Goal: Find specific page/section: Find specific page/section

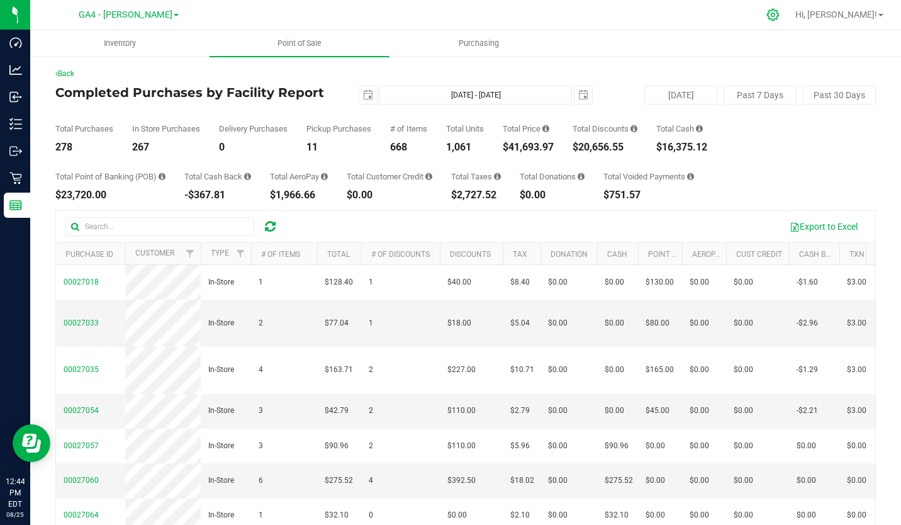
click at [779, 16] on icon at bounding box center [772, 14] width 13 height 13
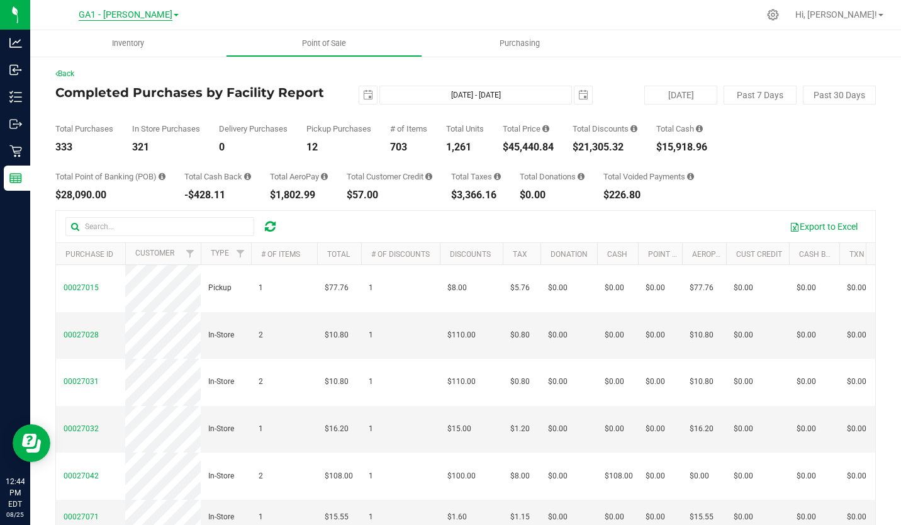
click at [158, 18] on span "GA1 - [PERSON_NAME]" at bounding box center [126, 14] width 94 height 11
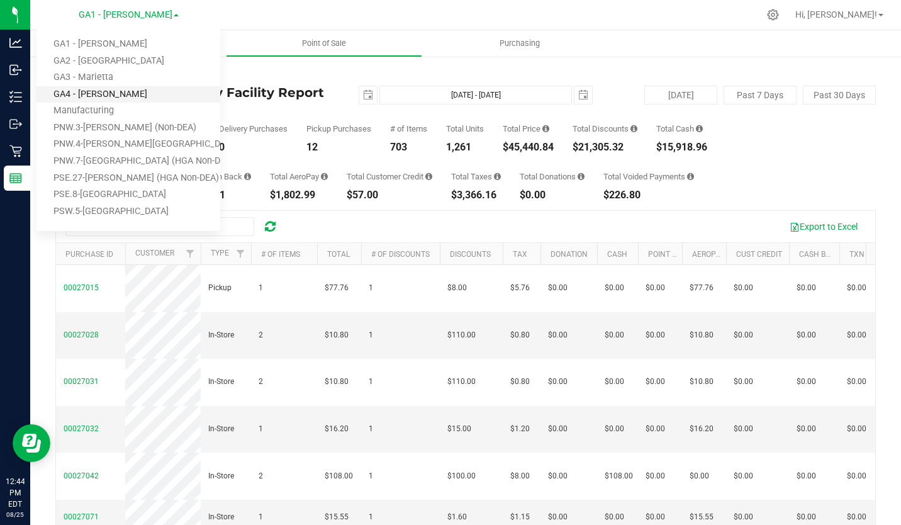
click at [102, 93] on link "GA4 - [PERSON_NAME]" at bounding box center [128, 94] width 184 height 17
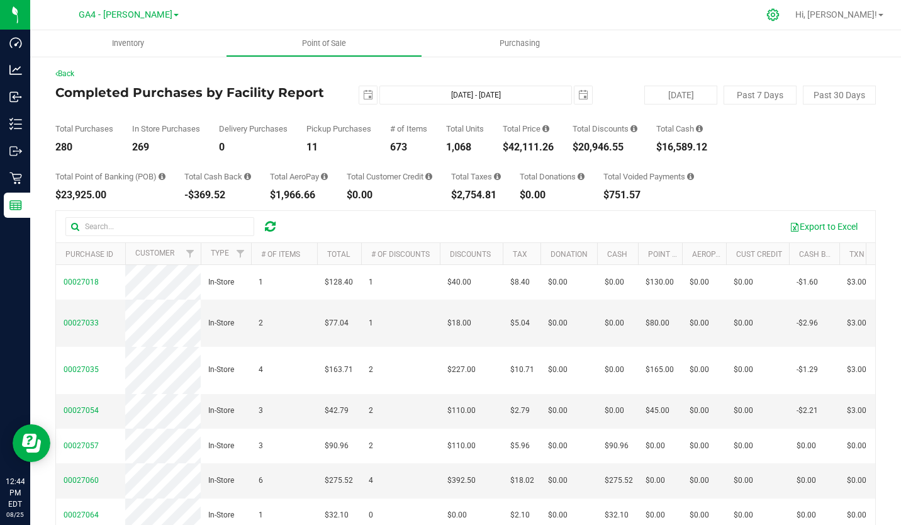
click at [779, 11] on icon at bounding box center [772, 14] width 13 height 13
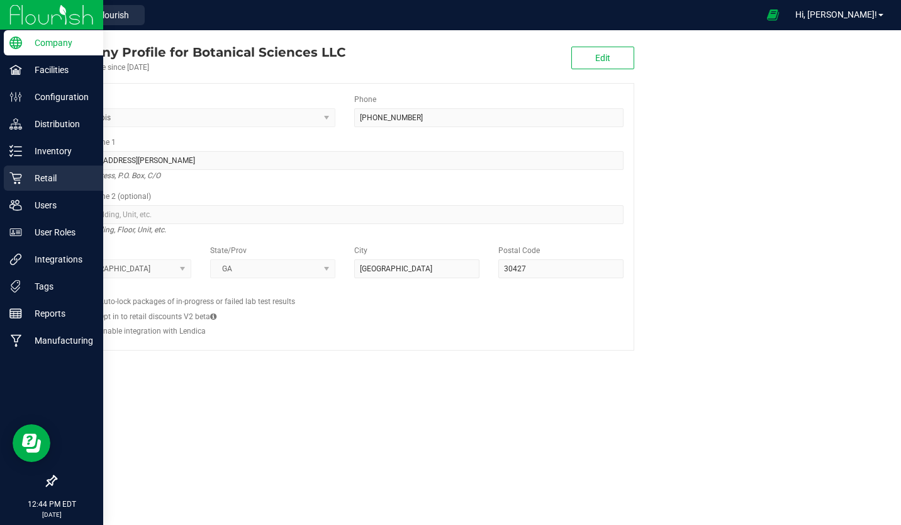
click at [50, 177] on p "Retail" at bounding box center [59, 177] width 75 height 15
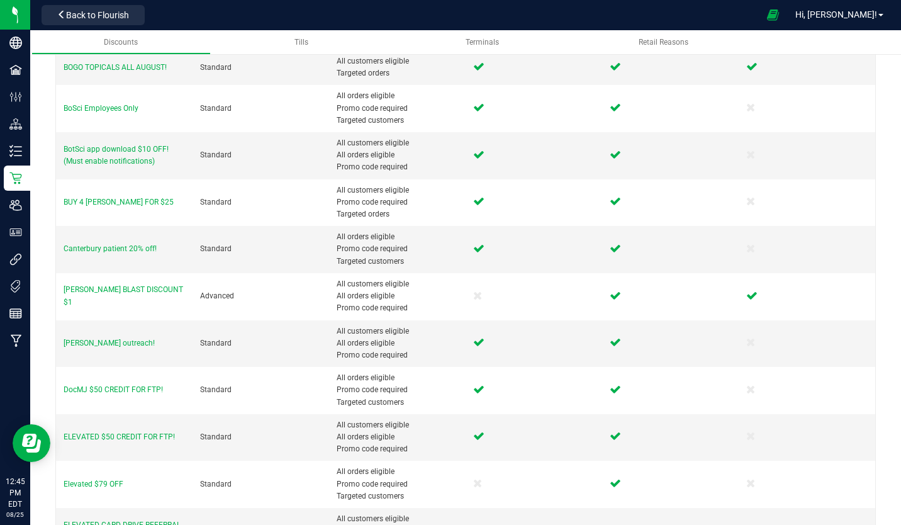
scroll to position [507, 0]
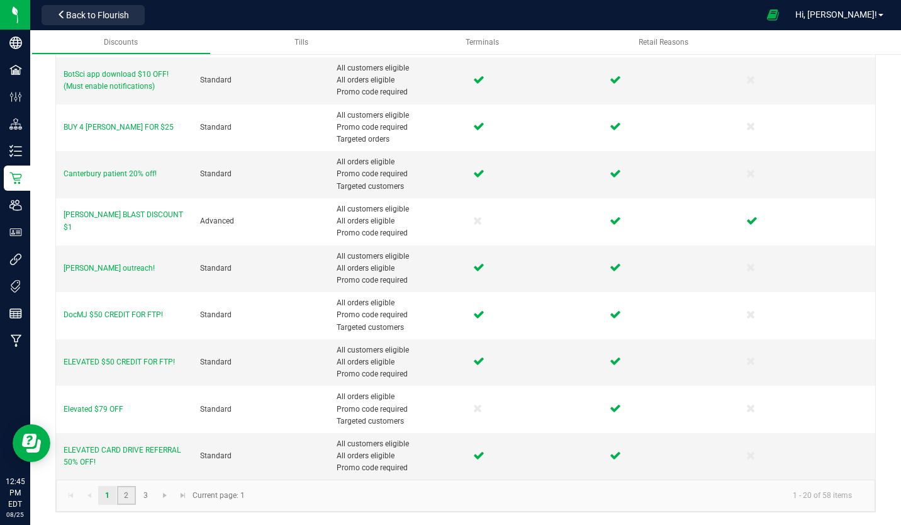
click at [123, 496] on link "2" at bounding box center [126, 495] width 18 height 19
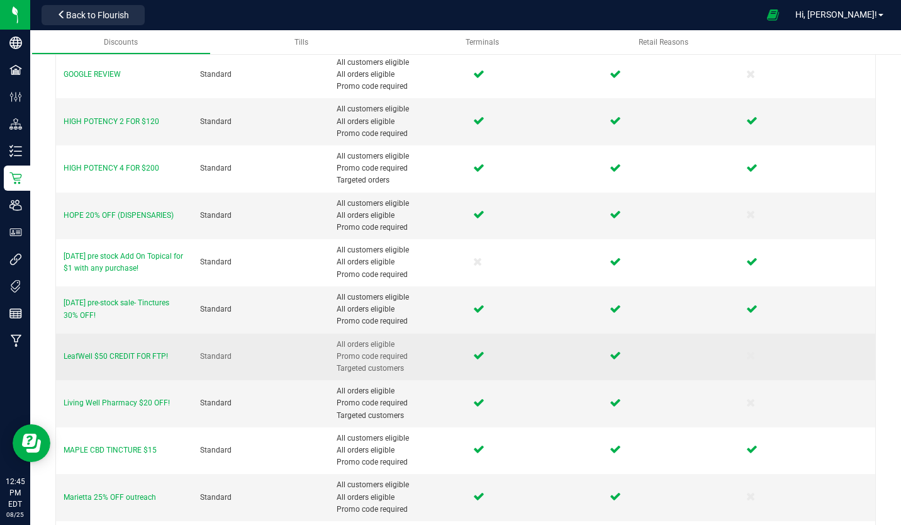
scroll to position [430, 0]
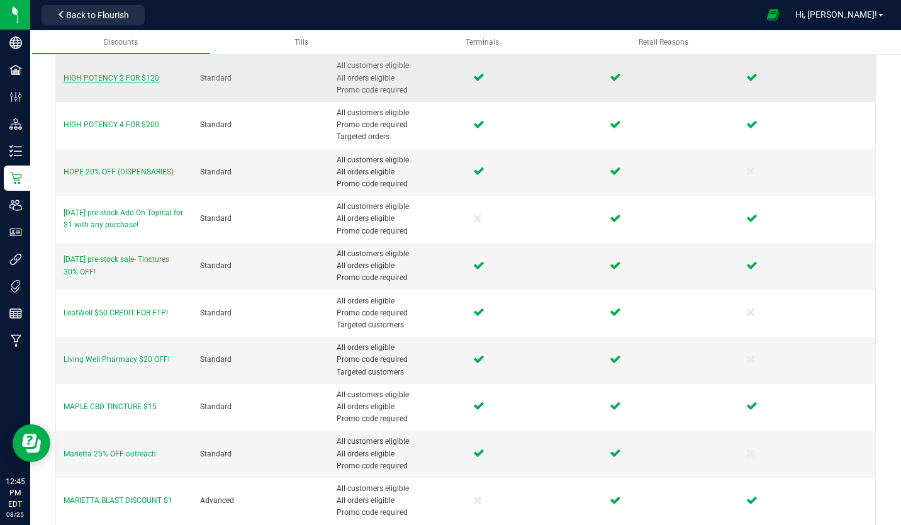
click at [132, 75] on span "HIGH POTENCY 2 FOR $120" at bounding box center [112, 78] width 96 height 9
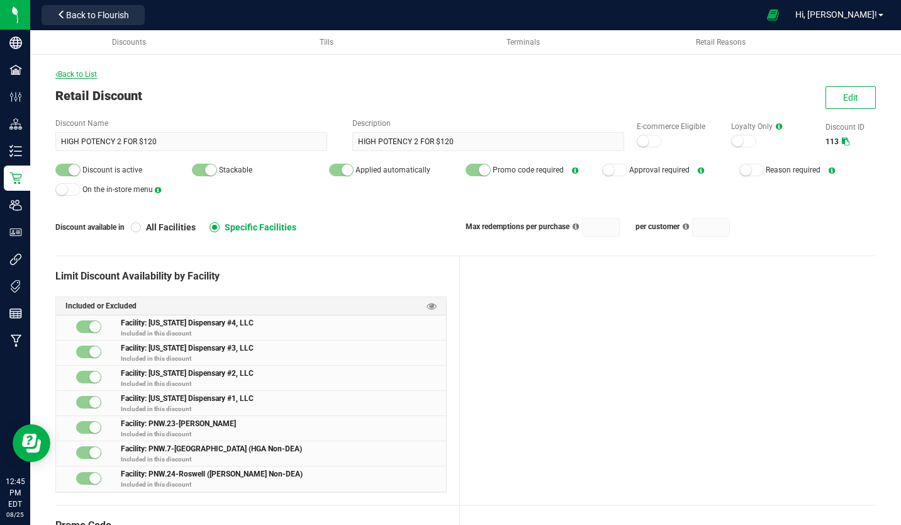
click at [90, 74] on span "Back to List" at bounding box center [76, 74] width 42 height 9
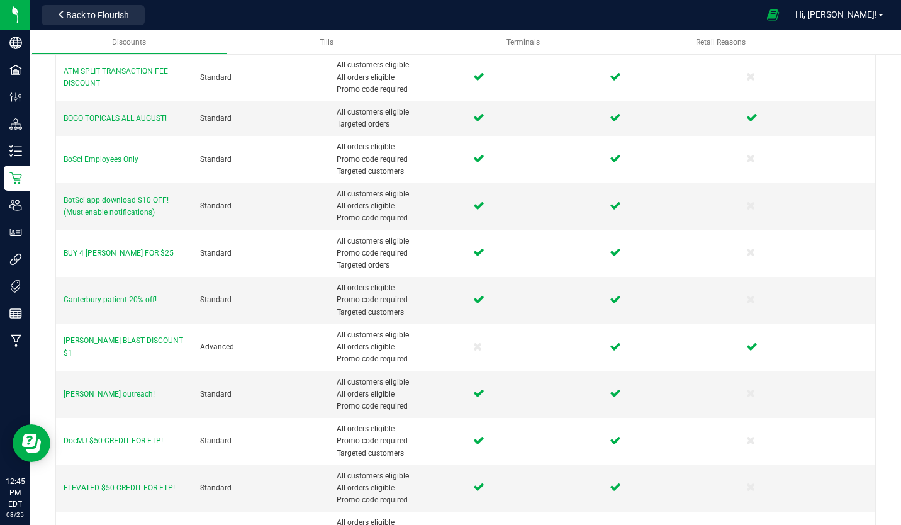
scroll to position [507, 0]
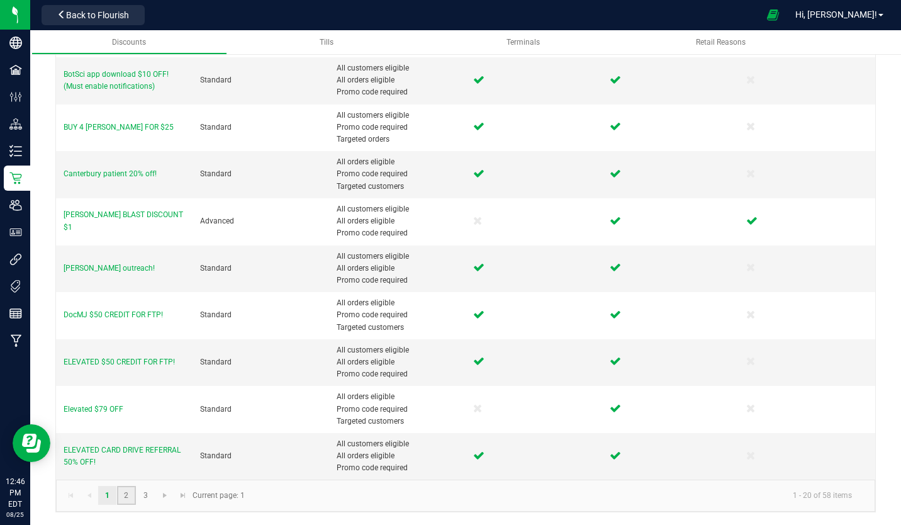
click at [124, 497] on link "2" at bounding box center [126, 495] width 18 height 19
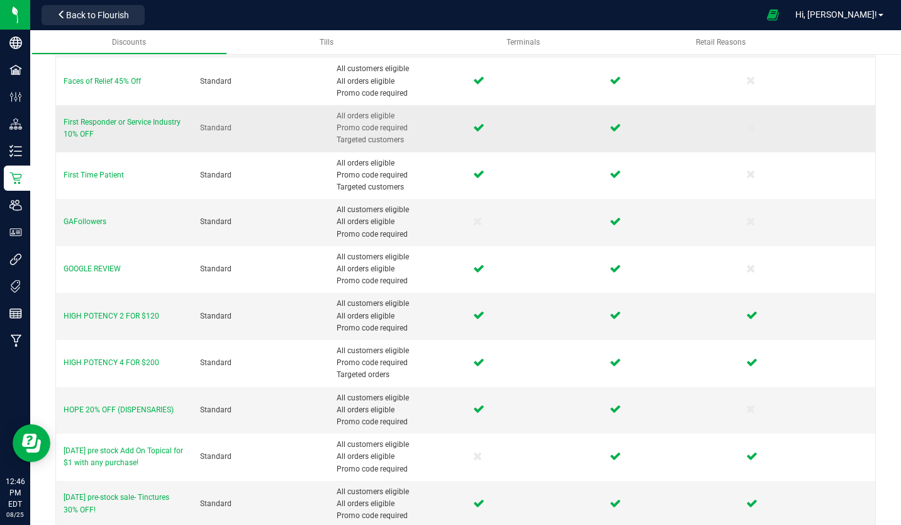
scroll to position [198, 0]
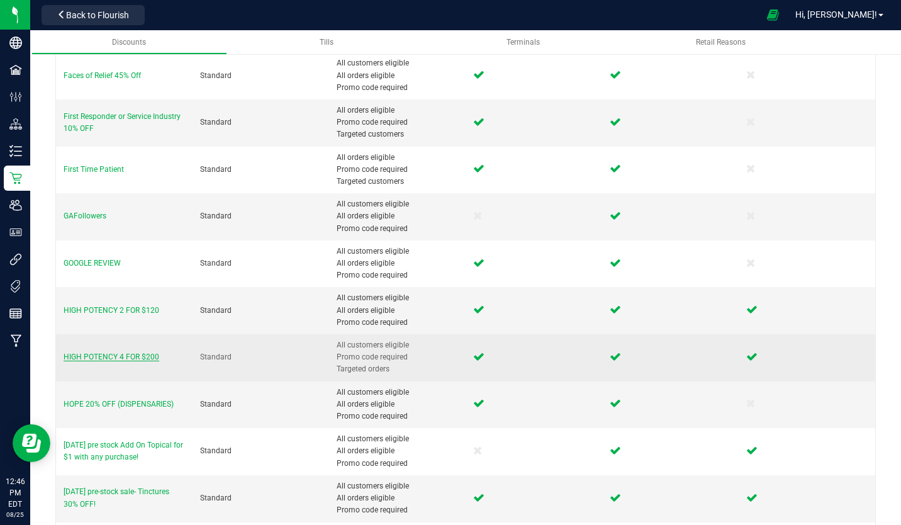
click at [133, 355] on span "HIGH POTENCY 4 FOR $200" at bounding box center [112, 356] width 96 height 9
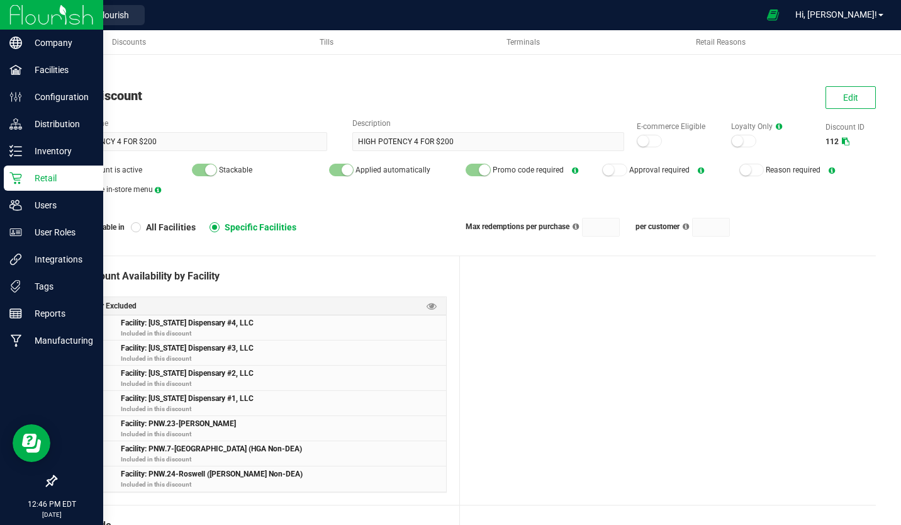
click at [21, 14] on img at bounding box center [51, 15] width 84 height 30
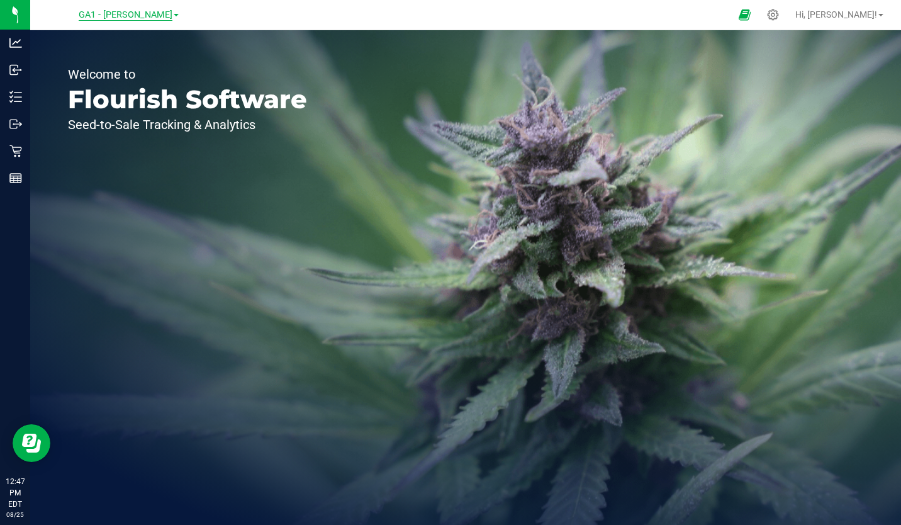
click at [142, 15] on span "GA1 - [PERSON_NAME]" at bounding box center [126, 14] width 94 height 11
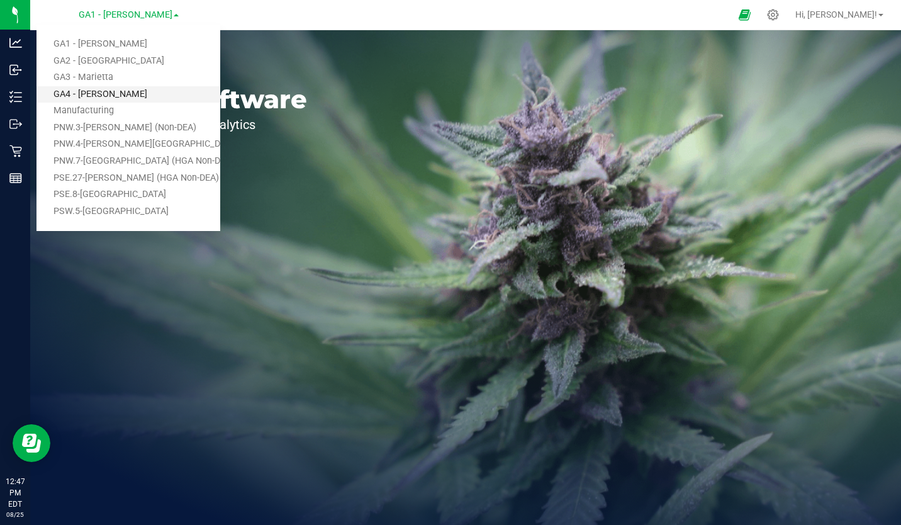
click at [99, 89] on link "GA4 - [PERSON_NAME]" at bounding box center [128, 94] width 184 height 17
